Goal: Find specific page/section: Find specific page/section

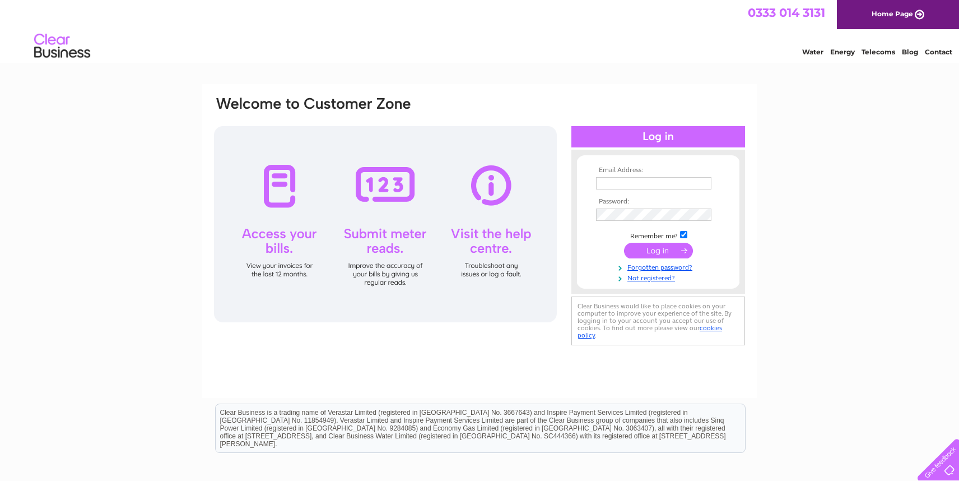
type input "[EMAIL_ADDRESS][DOMAIN_NAME]"
click at [668, 250] on input "submit" at bounding box center [658, 251] width 69 height 16
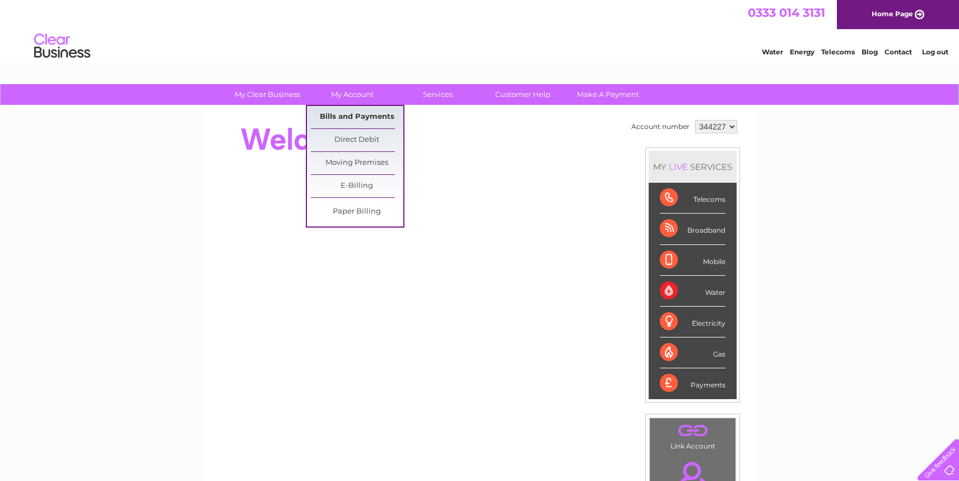
click at [343, 113] on link "Bills and Payments" at bounding box center [357, 117] width 92 height 22
click at [375, 117] on link "Bills and Payments" at bounding box center [357, 117] width 92 height 22
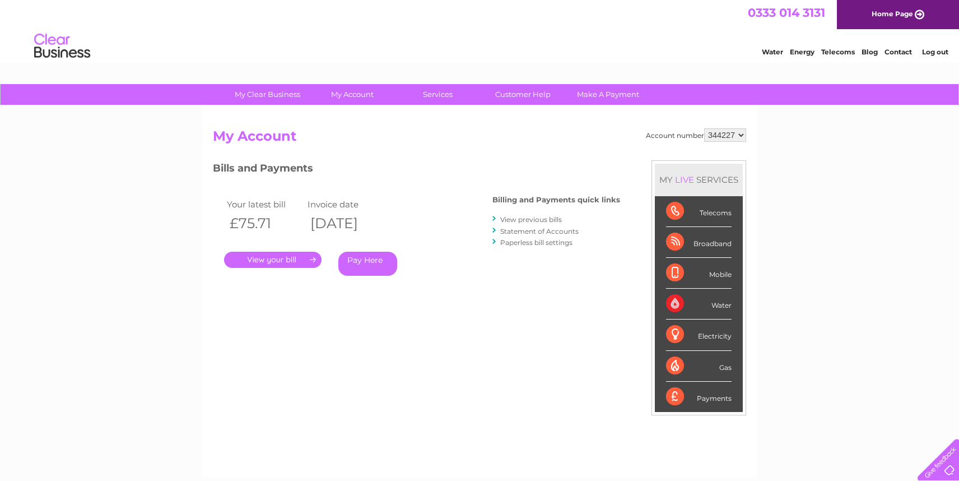
click at [522, 223] on link "View previous bills" at bounding box center [531, 219] width 62 height 8
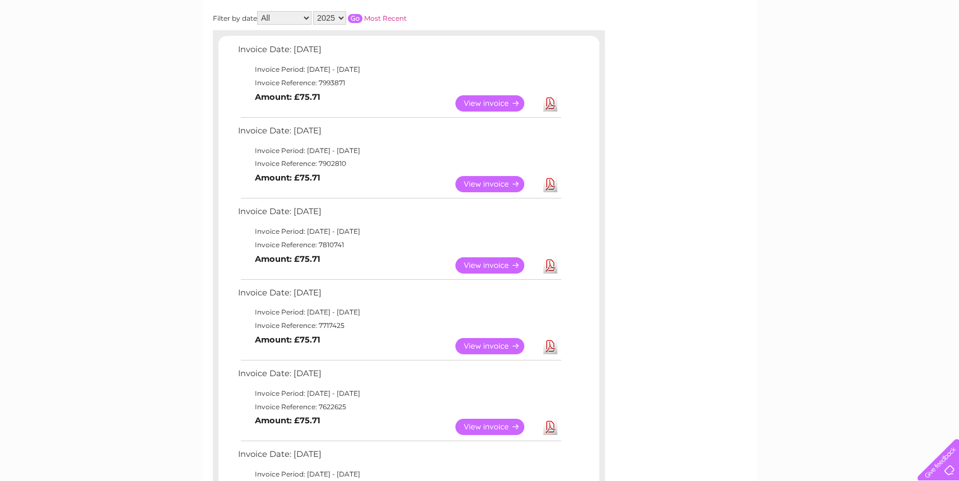
scroll to position [224, 0]
